Goal: Task Accomplishment & Management: Complete application form

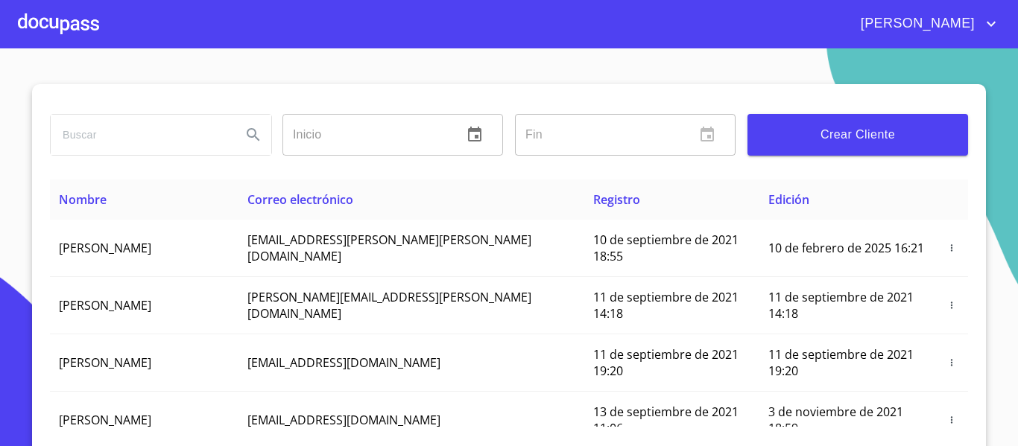
click at [79, 23] on div at bounding box center [58, 24] width 81 height 48
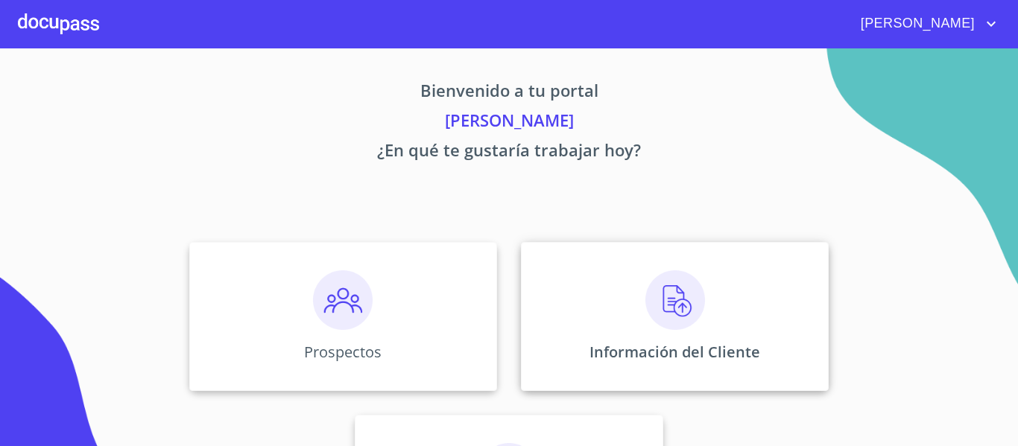
click at [584, 352] on div "Información del Cliente" at bounding box center [675, 316] width 308 height 149
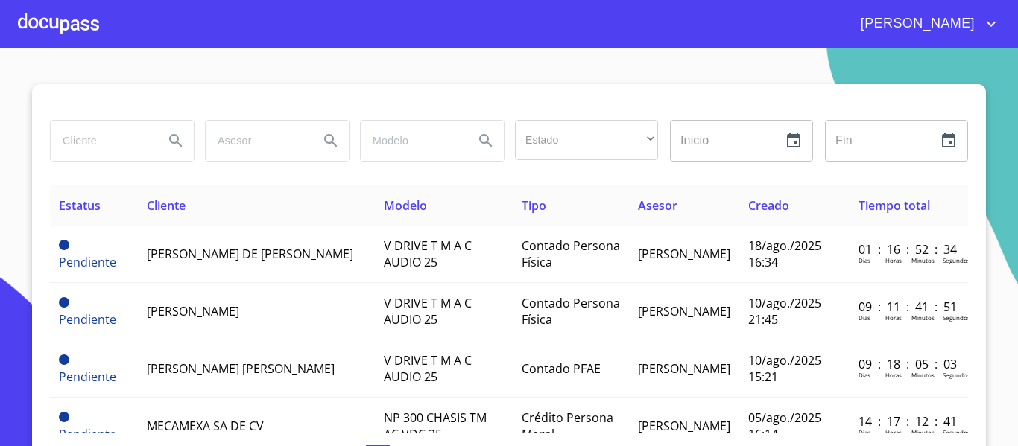
click at [112, 142] on input "search" at bounding box center [101, 141] width 101 height 40
type input "[PERSON_NAME] [PERSON_NAME]"
click at [167, 138] on icon "Search" at bounding box center [176, 141] width 18 height 18
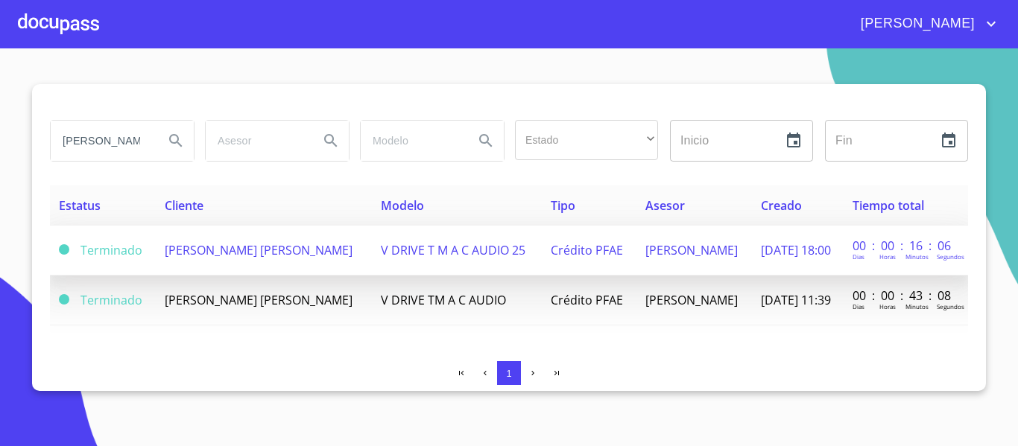
click at [286, 247] on span "[PERSON_NAME] [PERSON_NAME]" at bounding box center [259, 250] width 188 height 16
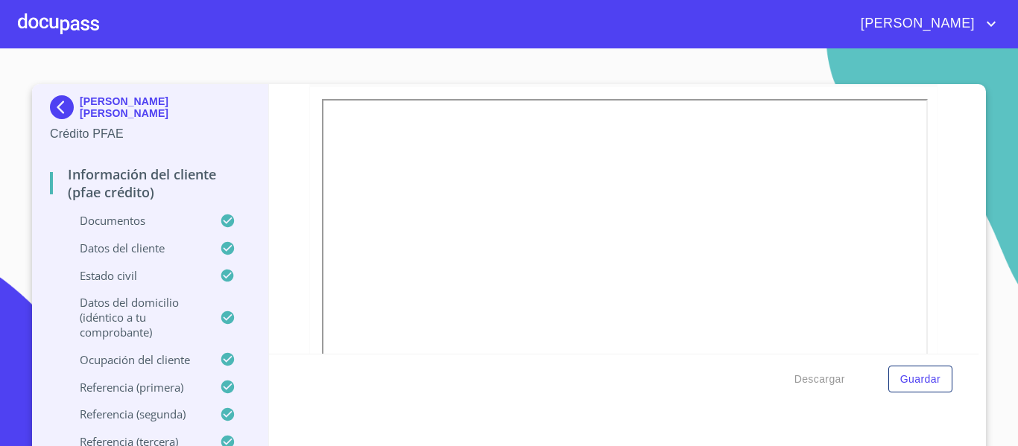
scroll to position [271, 0]
click at [59, 106] on img at bounding box center [65, 107] width 30 height 24
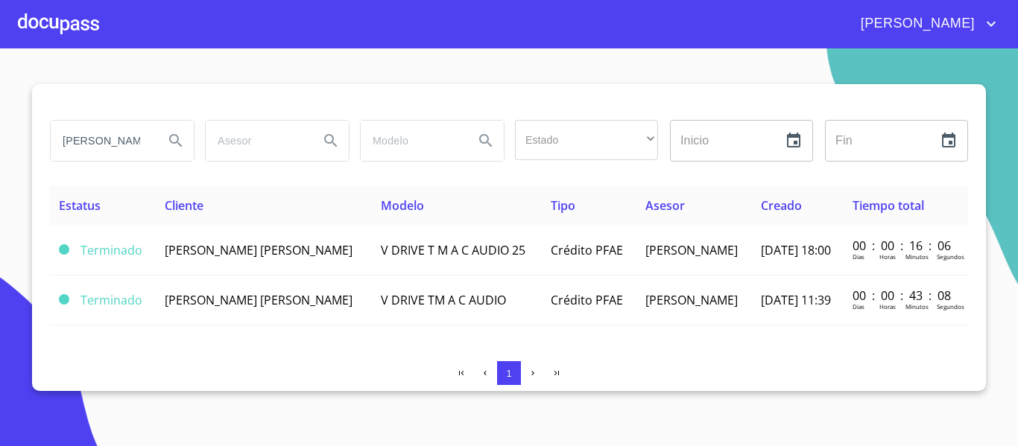
click at [142, 142] on input "[PERSON_NAME] [PERSON_NAME]" at bounding box center [101, 141] width 101 height 40
type input "n"
type input "GESA"
click at [167, 138] on icon "Search" at bounding box center [176, 141] width 18 height 18
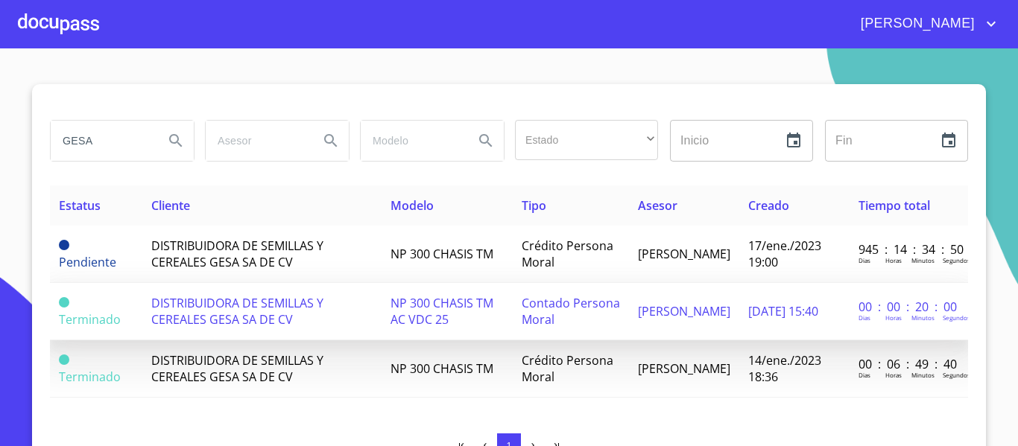
click at [390, 314] on td "NP 300 CHASIS TM AC VDC 25" at bounding box center [446, 311] width 131 height 57
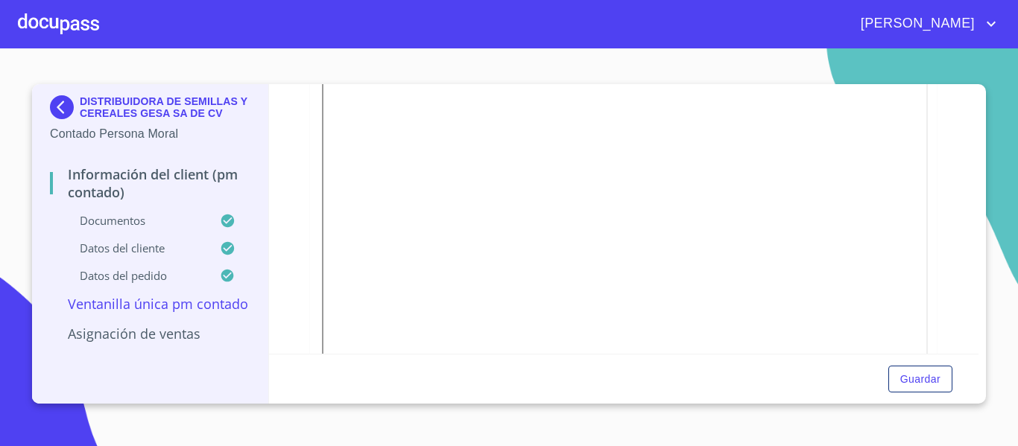
scroll to position [760, 0]
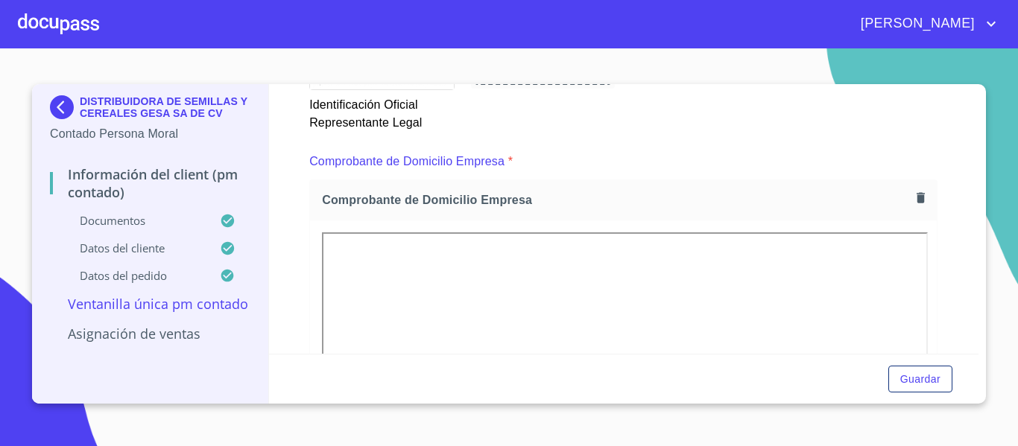
click at [54, 30] on div at bounding box center [58, 24] width 81 height 48
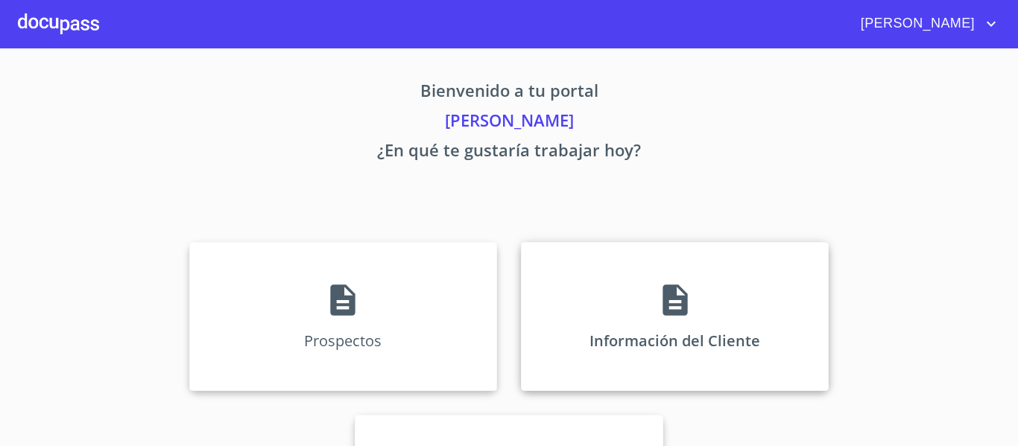
click at [601, 327] on div "Información del Cliente" at bounding box center [675, 316] width 308 height 149
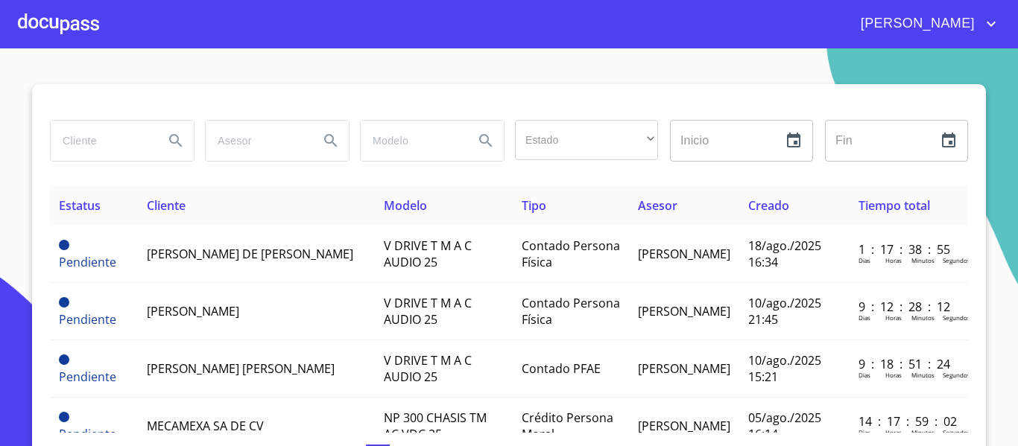
click at [126, 145] on input "search" at bounding box center [101, 141] width 101 height 40
type input "[PERSON_NAME]"
click at [167, 145] on icon "Search" at bounding box center [176, 141] width 18 height 18
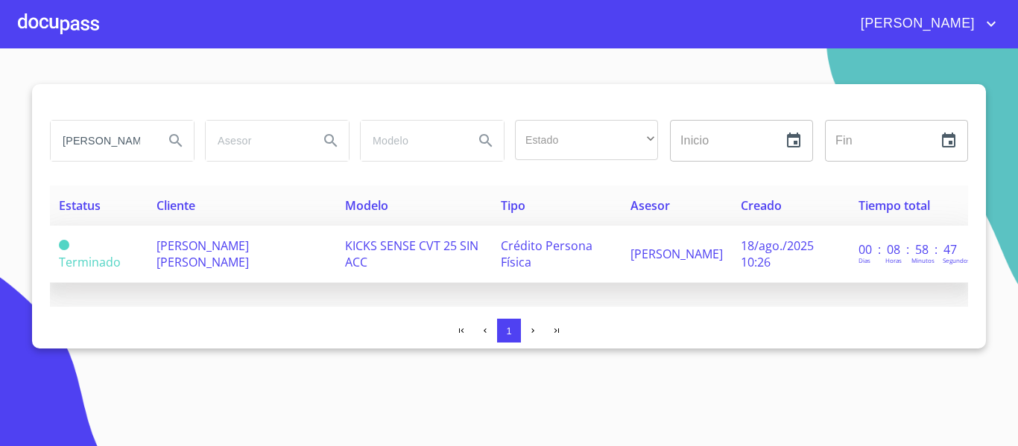
click at [491, 267] on td "KICKS SENSE CVT 25 SIN ACC" at bounding box center [414, 254] width 156 height 57
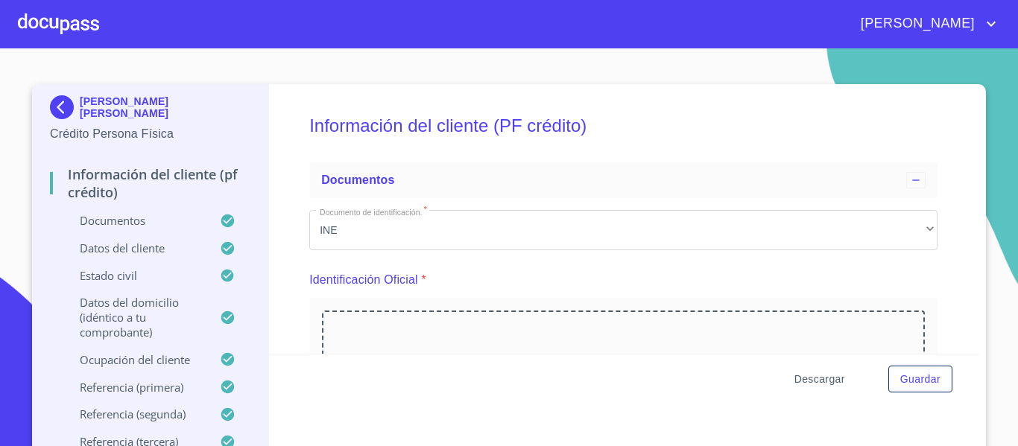
click at [807, 378] on span "Descargar" at bounding box center [819, 379] width 51 height 19
